Goal: Check status: Check status

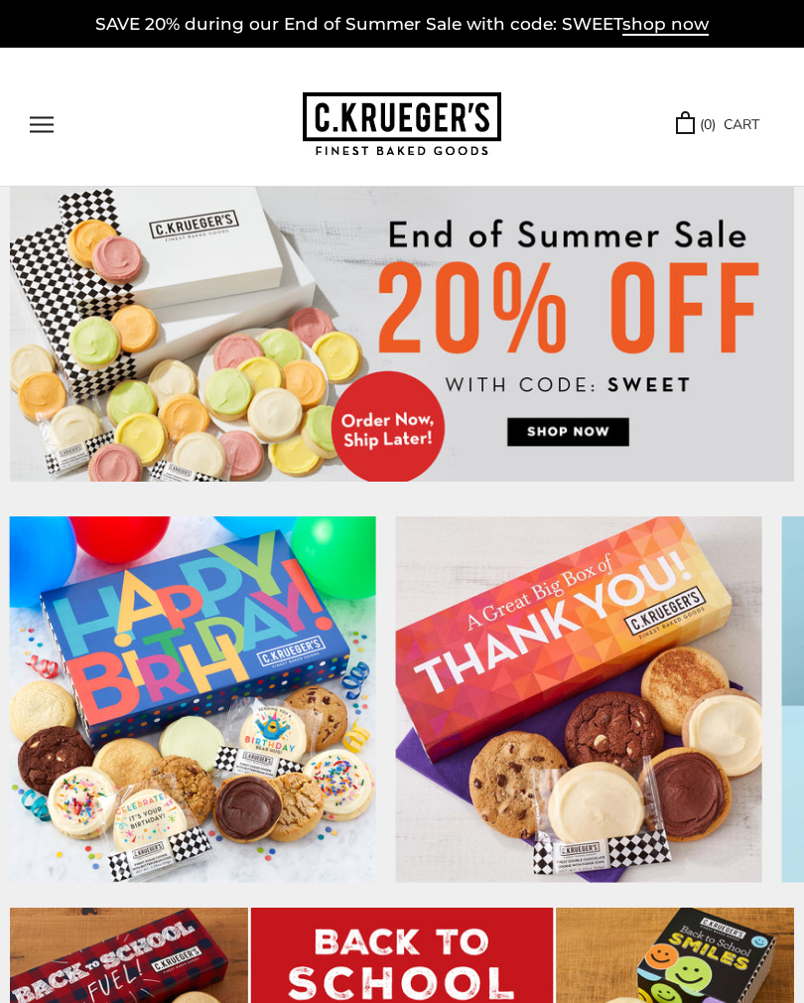
click at [40, 125] on button "Open navigation" at bounding box center [42, 124] width 24 height 17
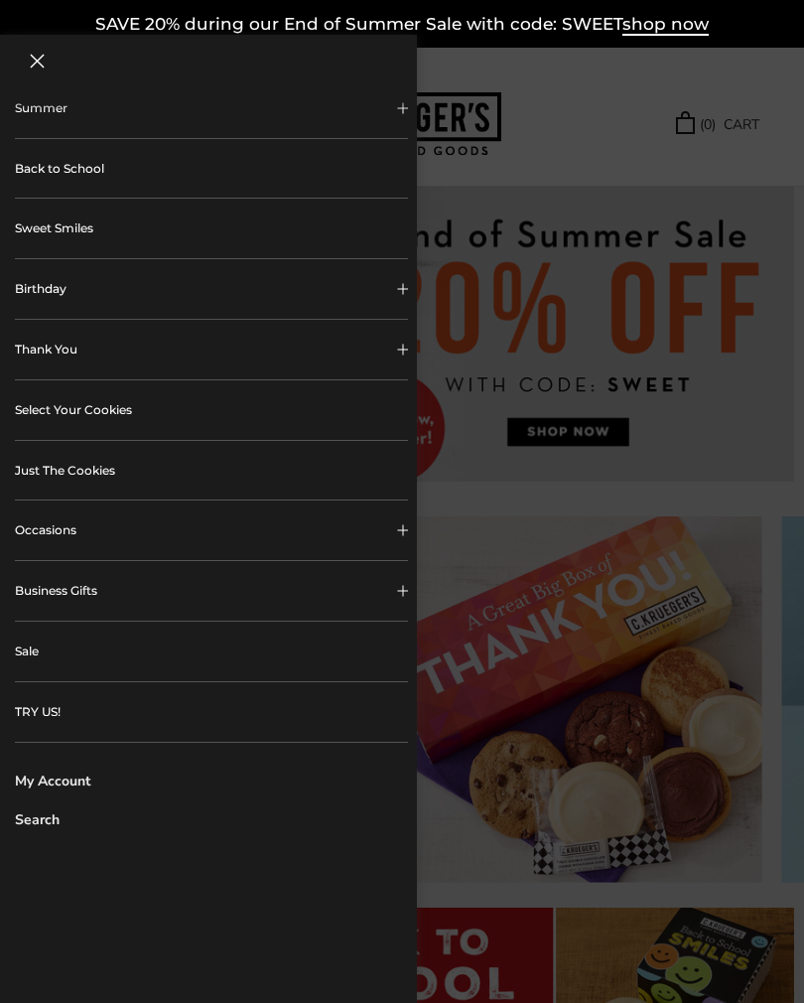
scroll to position [165, 0]
click at [70, 778] on link "My Account" at bounding box center [211, 782] width 393 height 21
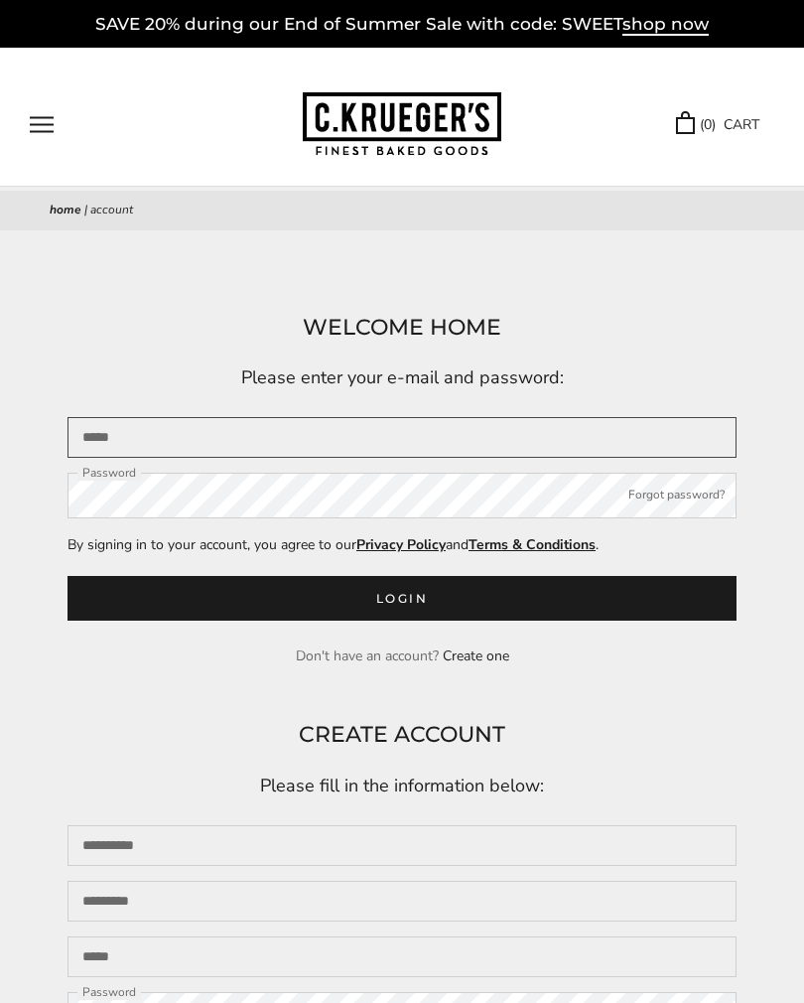
click at [382, 449] on input "Email" at bounding box center [402, 437] width 669 height 41
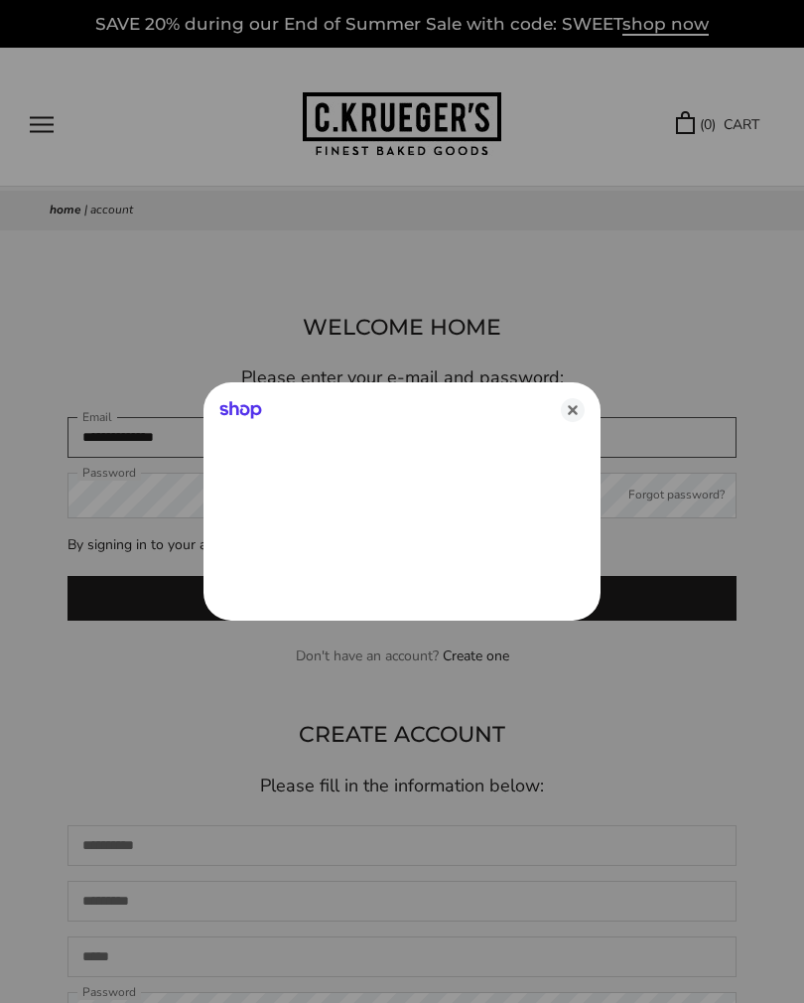
type input "**********"
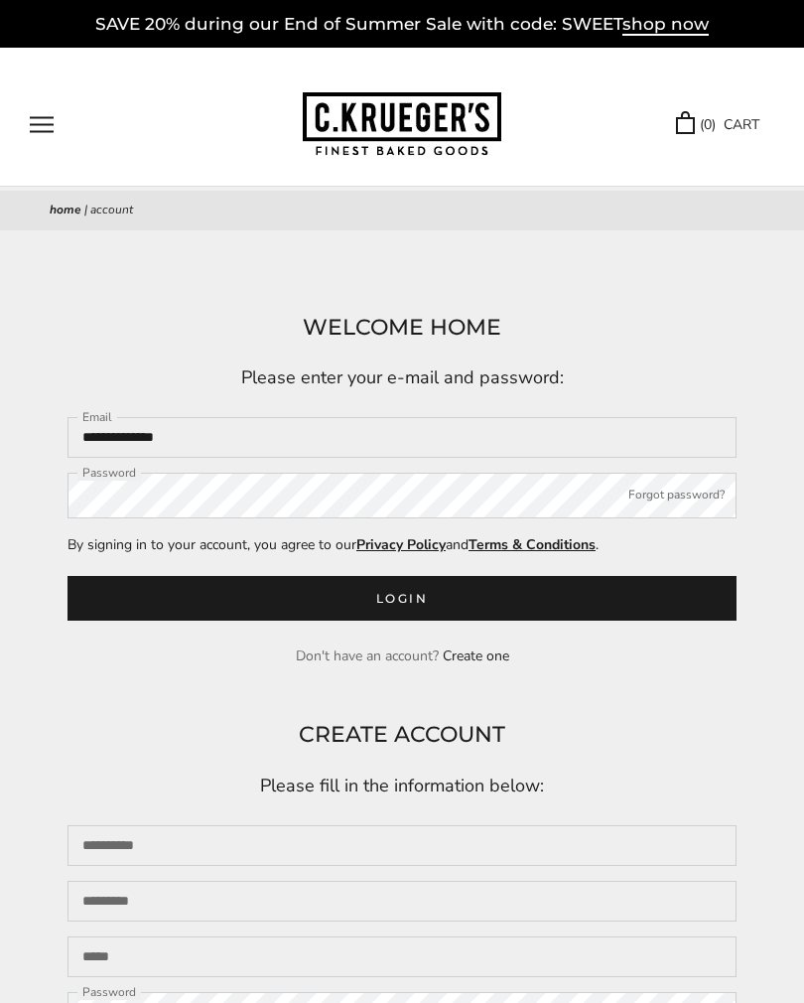
click at [400, 605] on button "Login" at bounding box center [402, 598] width 669 height 45
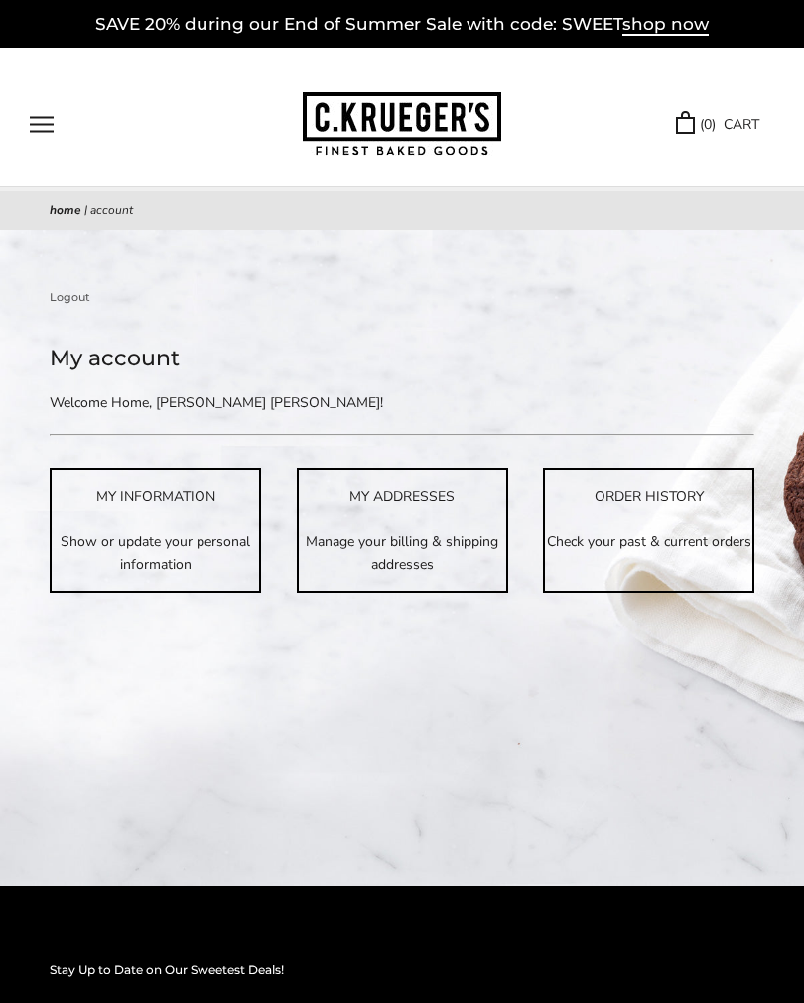
click at [644, 537] on p "Check your past & current orders" at bounding box center [649, 541] width 208 height 23
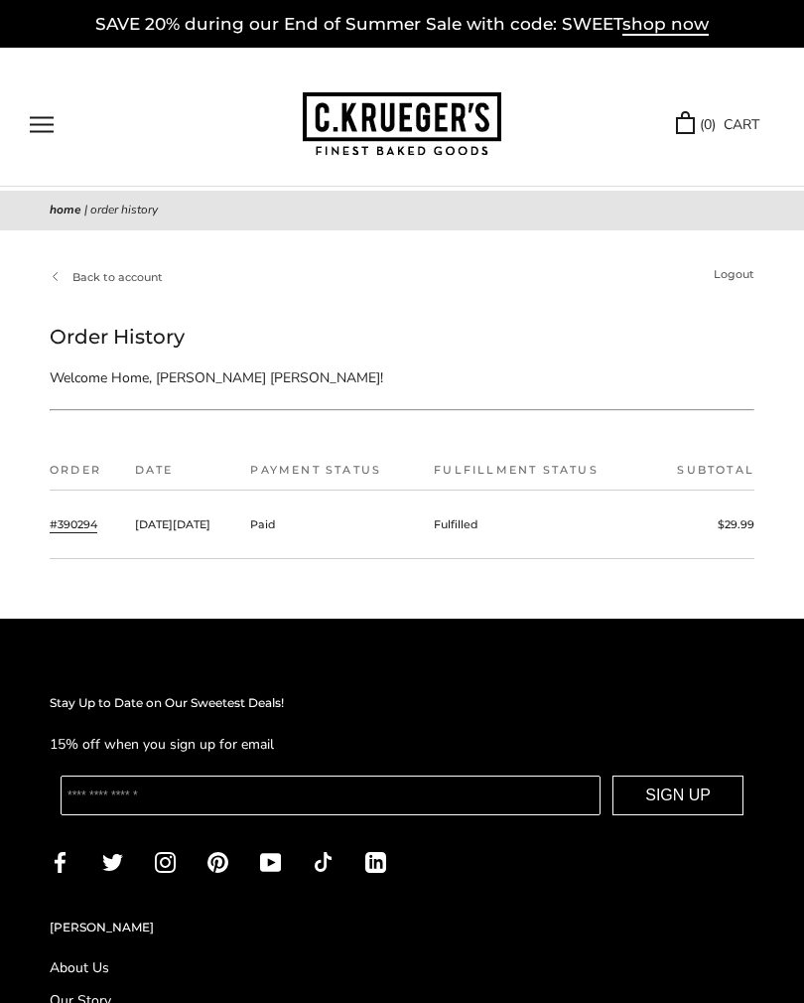
click at [70, 521] on link "#390294" at bounding box center [74, 524] width 48 height 18
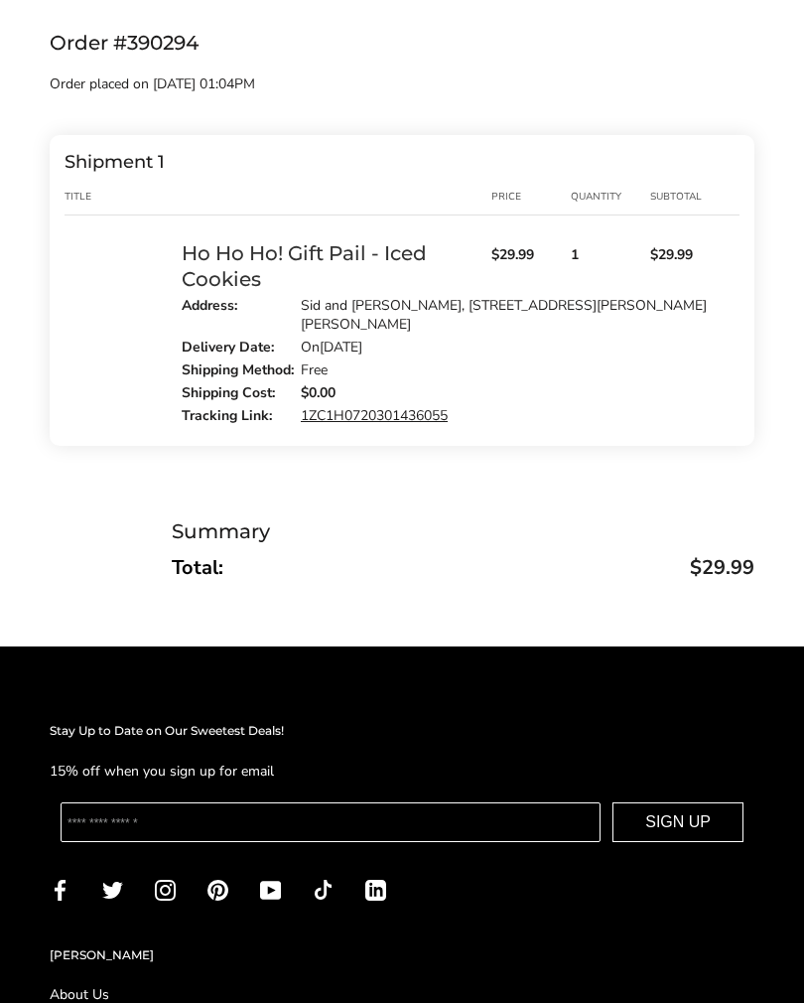
scroll to position [287, 0]
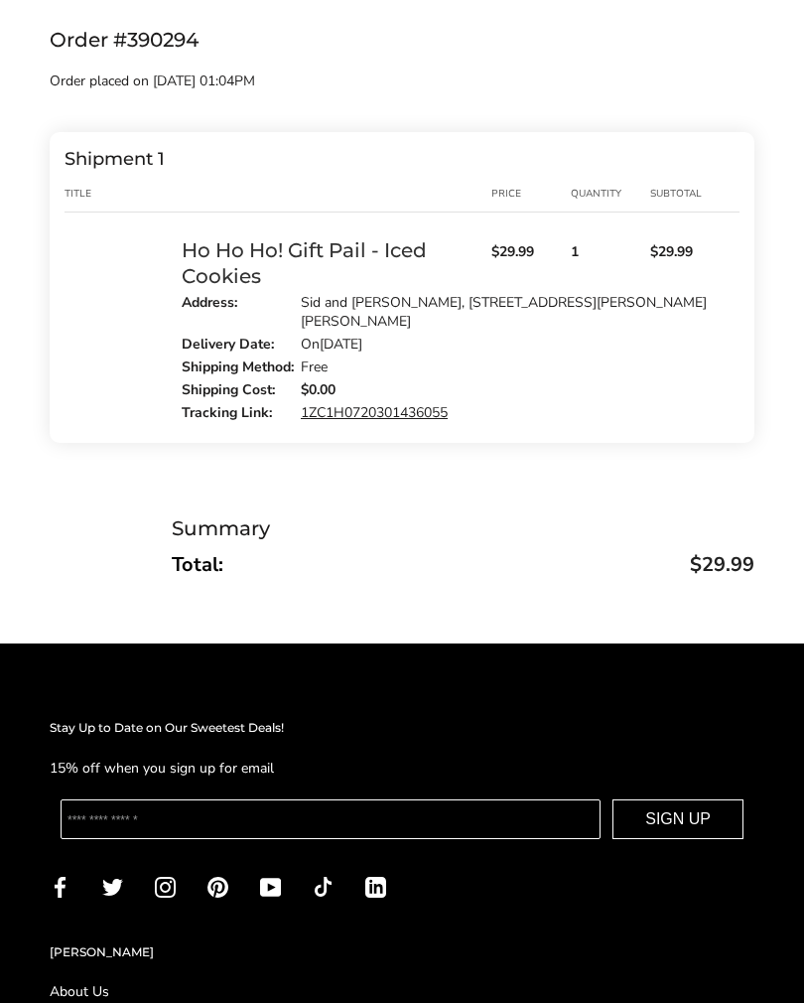
click at [395, 414] on link "1ZC1H0720301436055" at bounding box center [374, 412] width 147 height 19
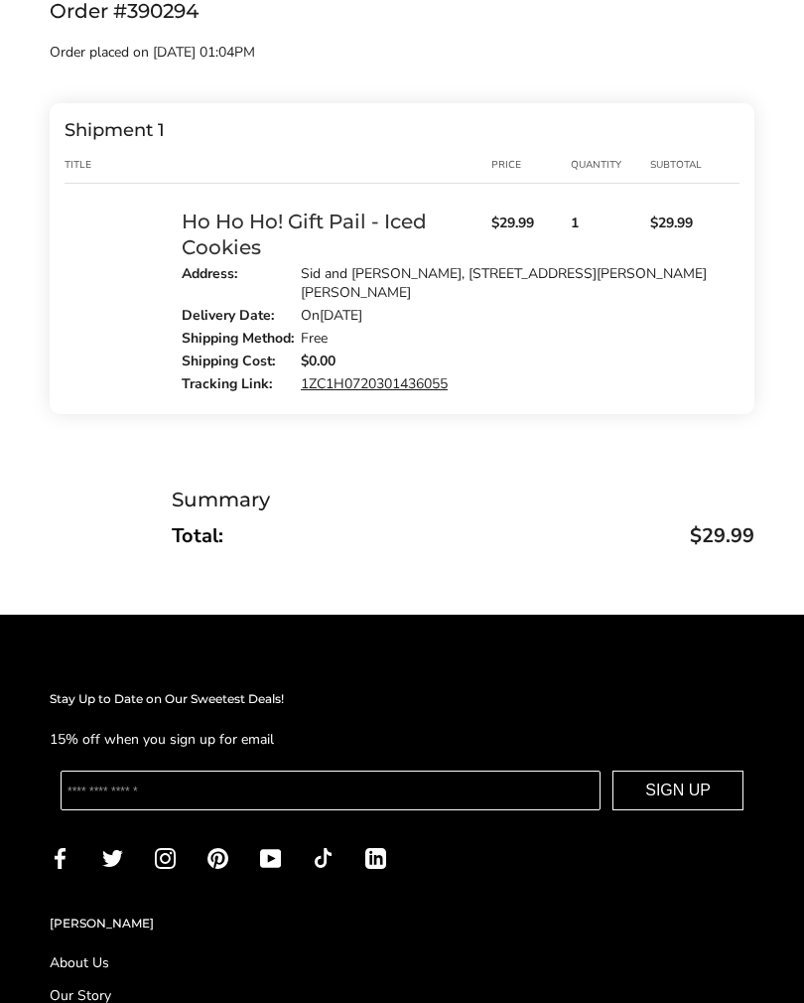
scroll to position [318, 0]
